Goal: Information Seeking & Learning: Learn about a topic

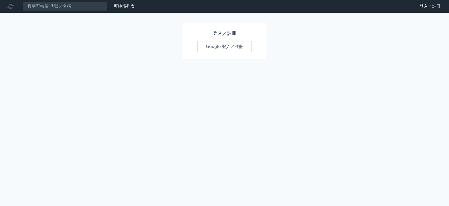
click at [240, 48] on link "Google 登入／註冊" at bounding box center [224, 46] width 55 height 11
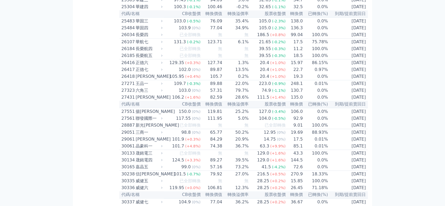
scroll to position [439, 0]
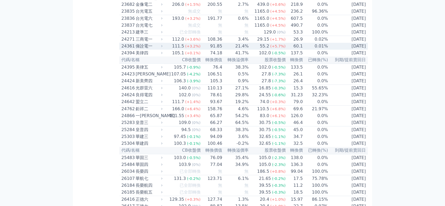
click at [139, 49] on div "偉詮電一" at bounding box center [149, 46] width 26 height 6
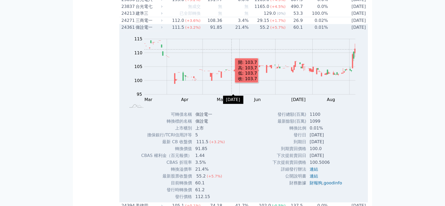
scroll to position [459, 0]
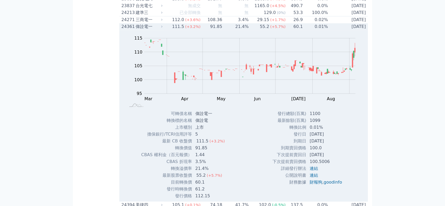
click at [337, 110] on div "Zoom Out 100 85 90 95 100 105 110 115 120 L Mar Apr May Jun [DATE] Aug Sep Oct …" at bounding box center [243, 70] width 248 height 80
